Goal: Task Accomplishment & Management: Use online tool/utility

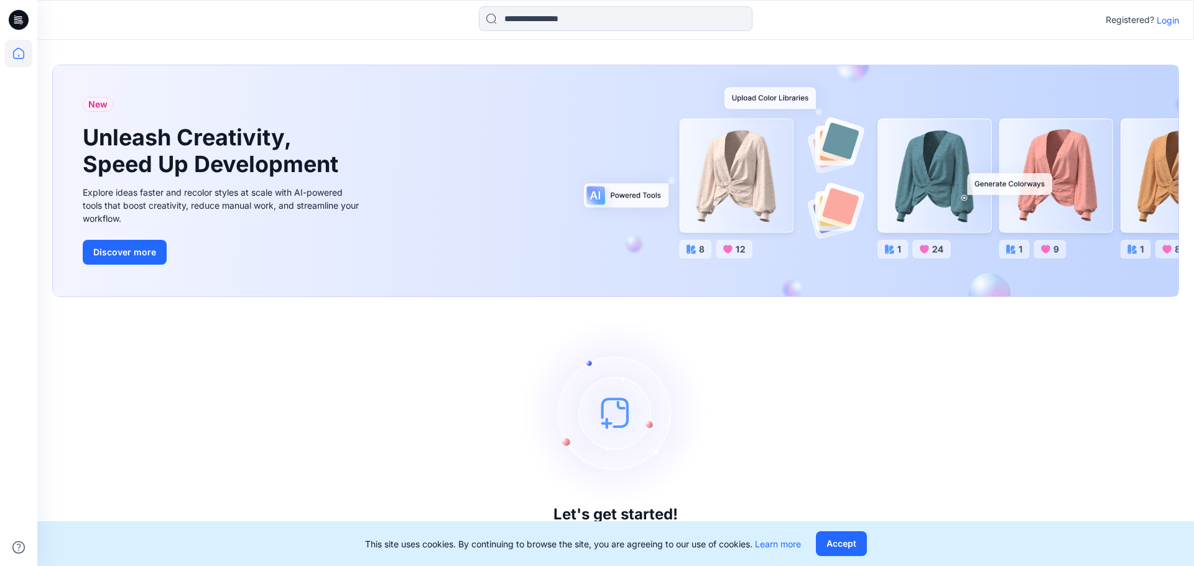
click at [1165, 21] on p "Login" at bounding box center [1168, 20] width 22 height 13
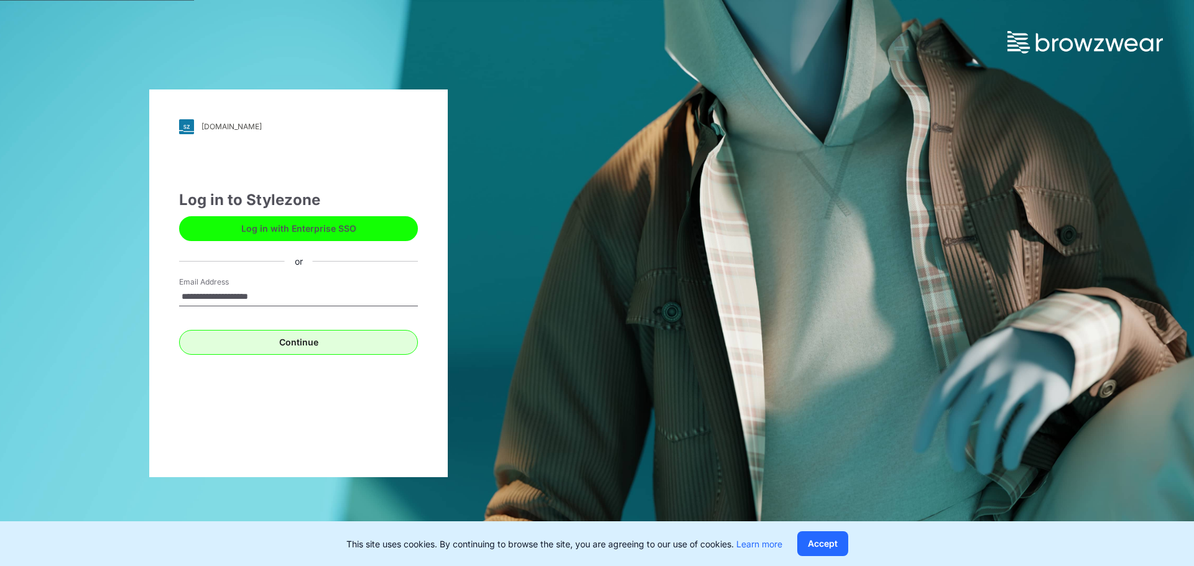
type input "**********"
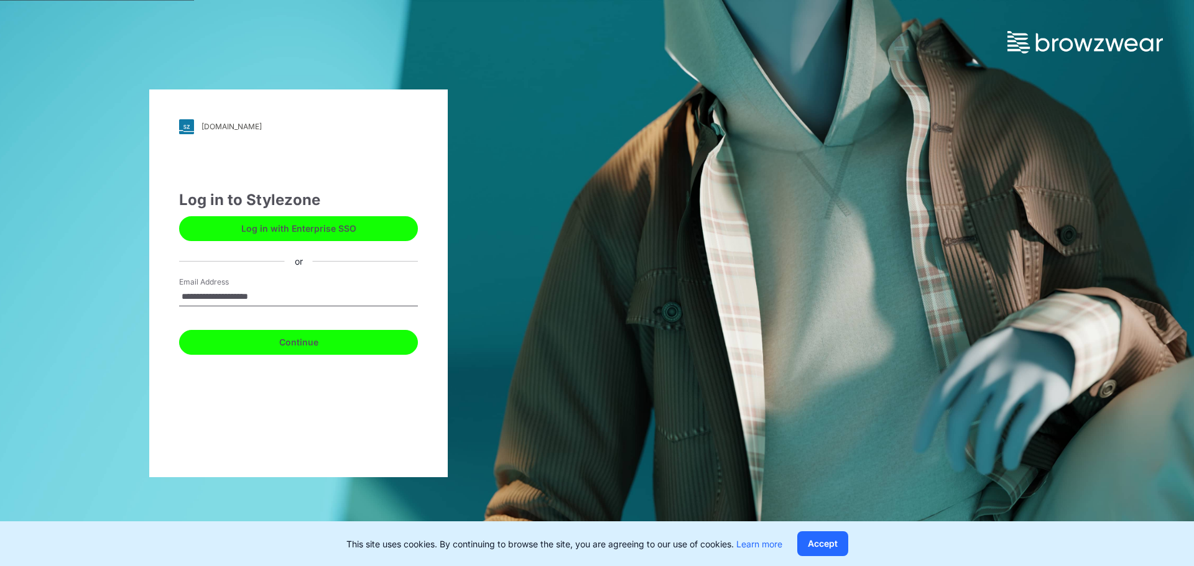
click at [292, 349] on button "Continue" at bounding box center [298, 342] width 239 height 25
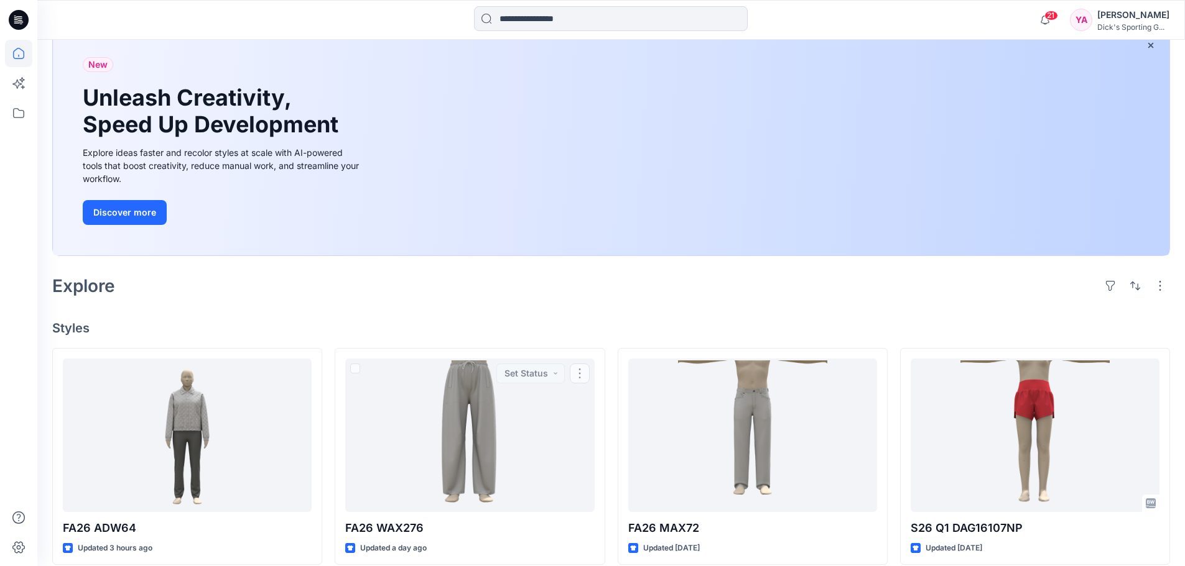
scroll to position [249, 0]
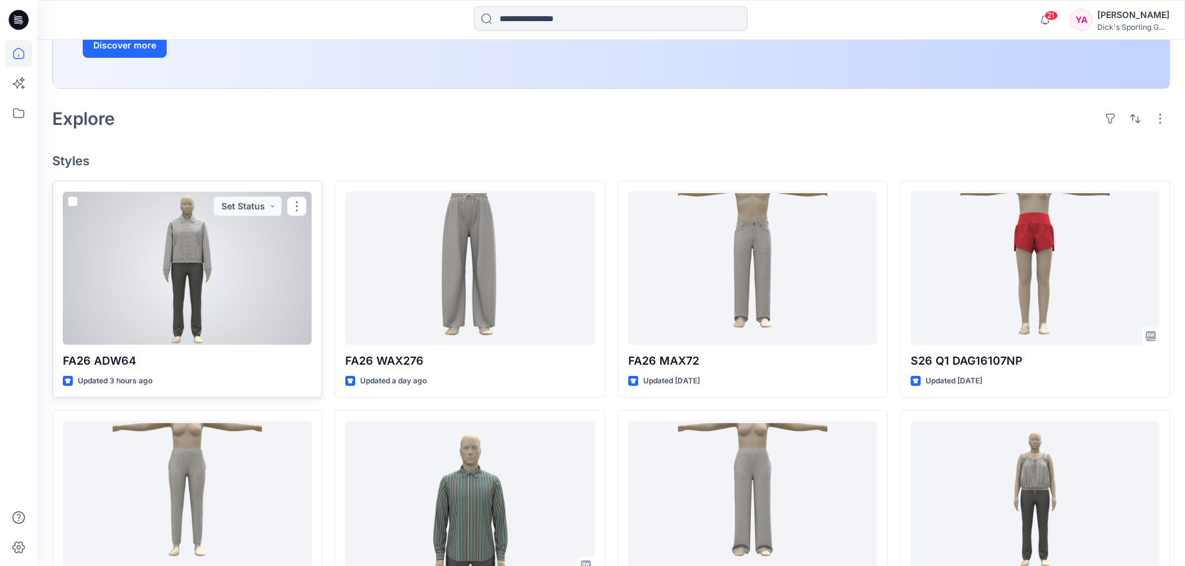
click at [200, 302] on div at bounding box center [187, 269] width 249 height 154
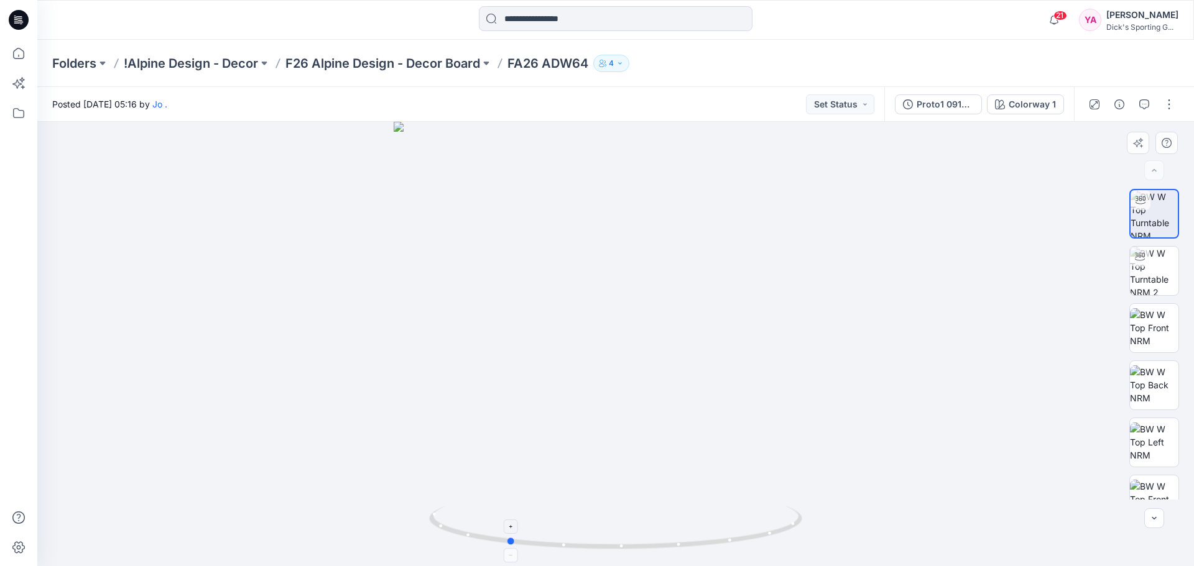
drag, startPoint x: 616, startPoint y: 549, endPoint x: 508, endPoint y: 531, distance: 109.7
click at [508, 531] on icon at bounding box center [617, 529] width 376 height 47
click at [1166, 272] on img at bounding box center [1154, 271] width 49 height 49
drag, startPoint x: 618, startPoint y: 546, endPoint x: 637, endPoint y: 539, distance: 20.7
click at [637, 539] on icon at bounding box center [617, 529] width 376 height 47
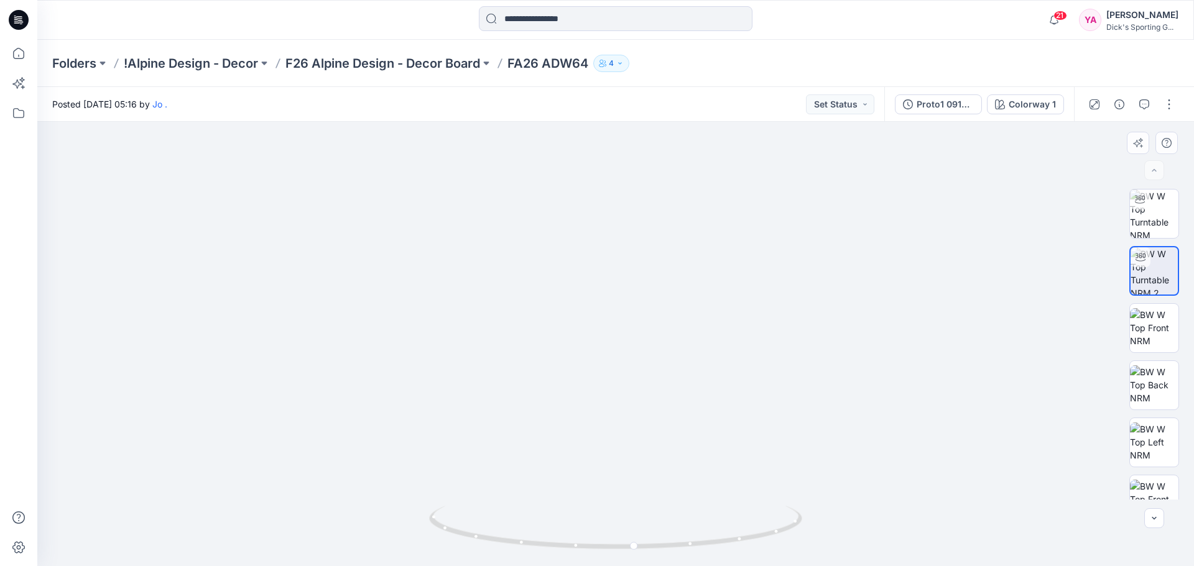
drag, startPoint x: 630, startPoint y: 211, endPoint x: 646, endPoint y: 429, distance: 218.9
click at [646, 429] on img at bounding box center [616, 278] width 1142 height 575
drag, startPoint x: 637, startPoint y: 550, endPoint x: 663, endPoint y: 512, distance: 46.1
click at [663, 512] on icon at bounding box center [617, 529] width 376 height 47
